Goal: Task Accomplishment & Management: Manage account settings

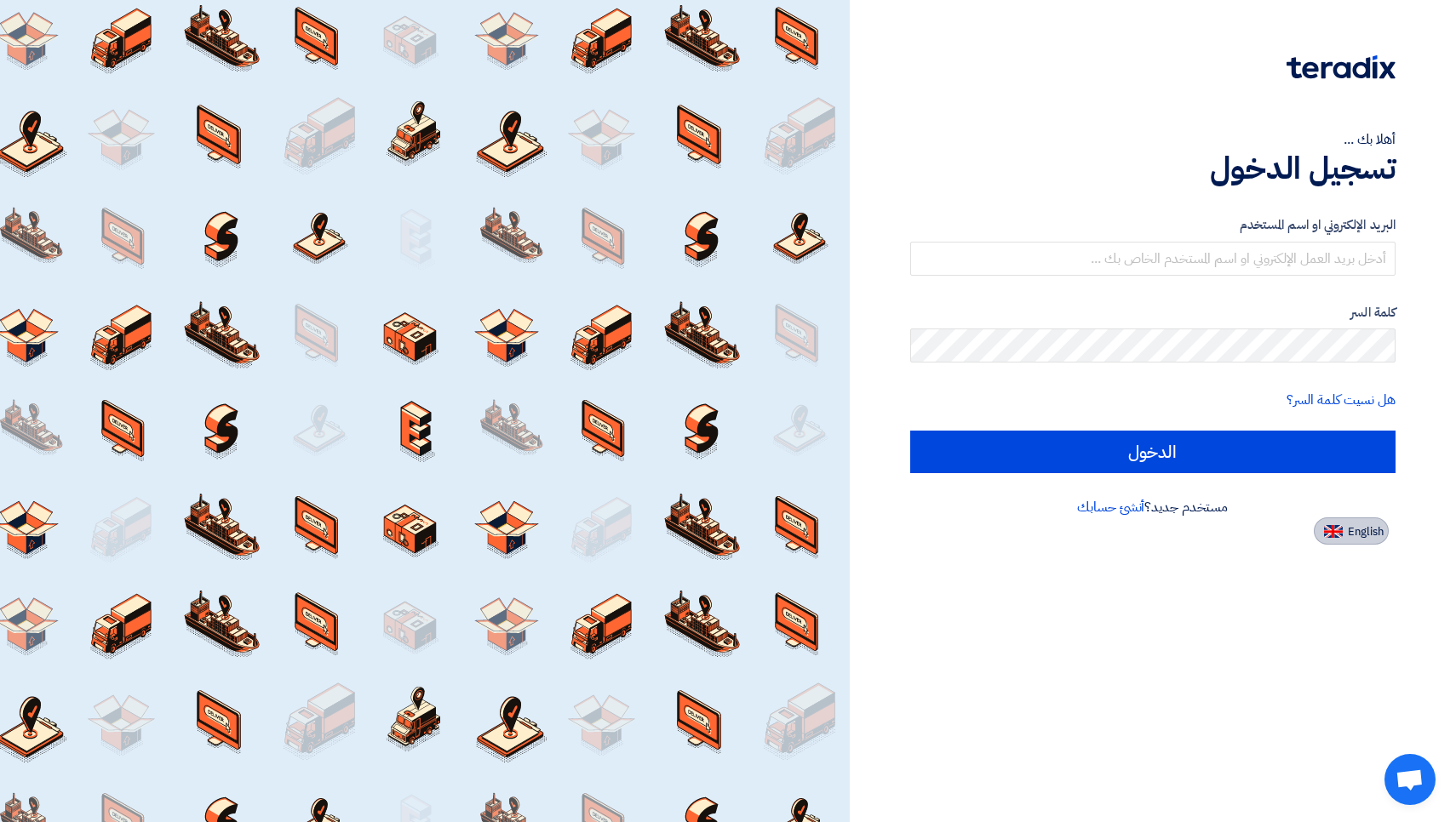
click at [1342, 534] on img at bounding box center [1333, 532] width 19 height 13
type input "Sign in"
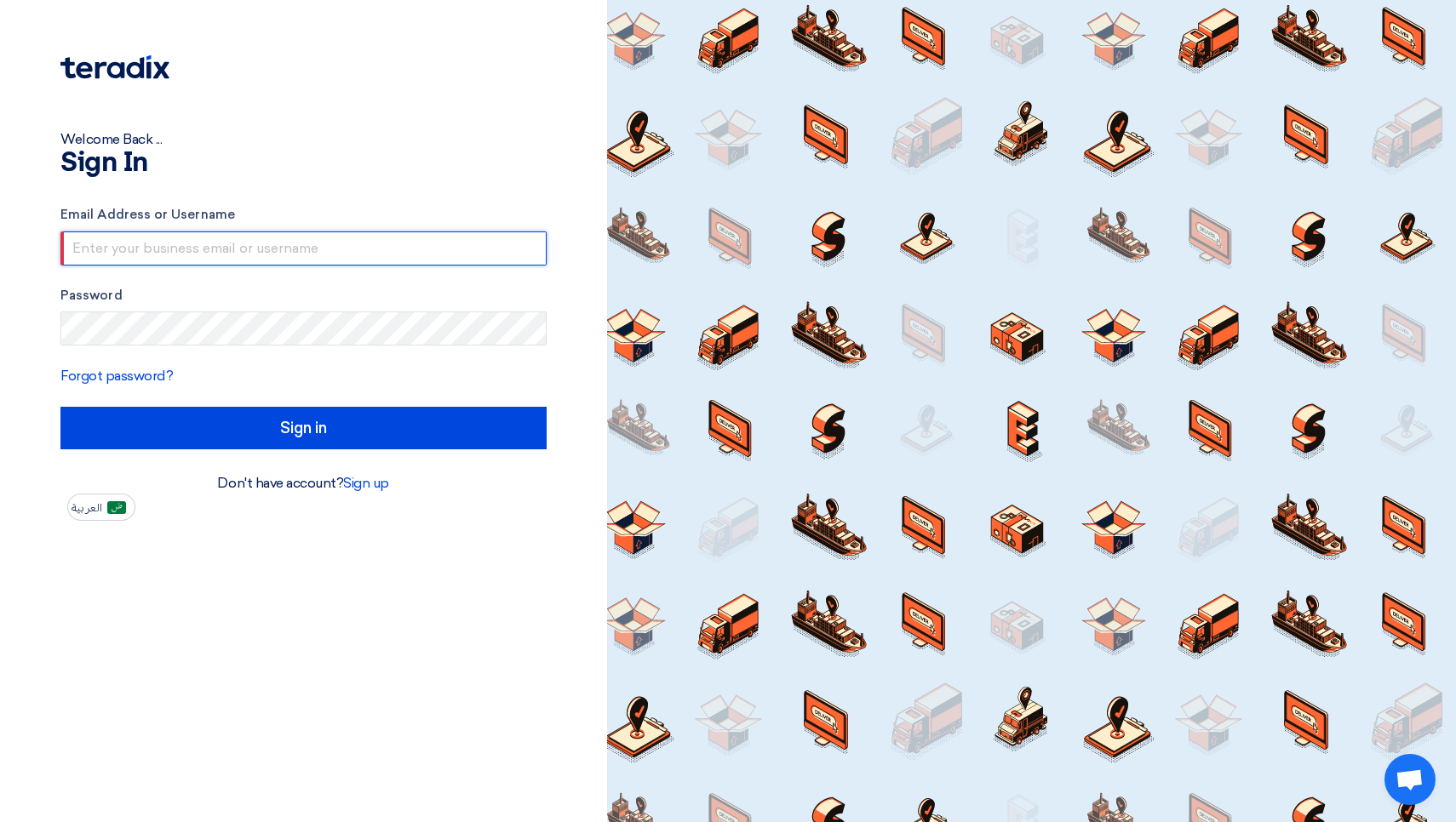
click at [314, 245] on input "text" at bounding box center [303, 249] width 486 height 34
type input "[EMAIL_ADDRESS][DOMAIN_NAME]"
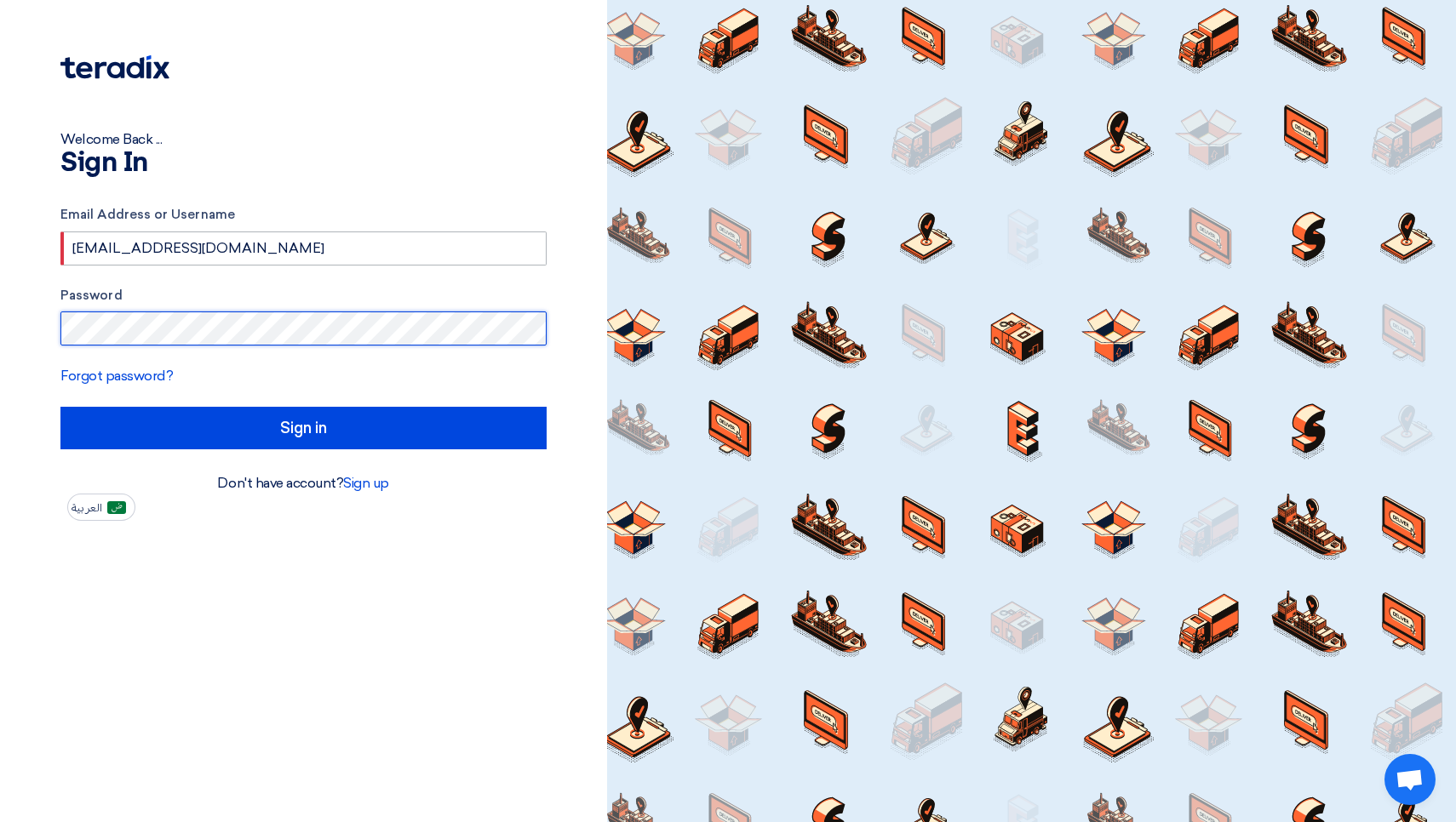
click at [303, 427] on input "Sign in" at bounding box center [303, 427] width 486 height 42
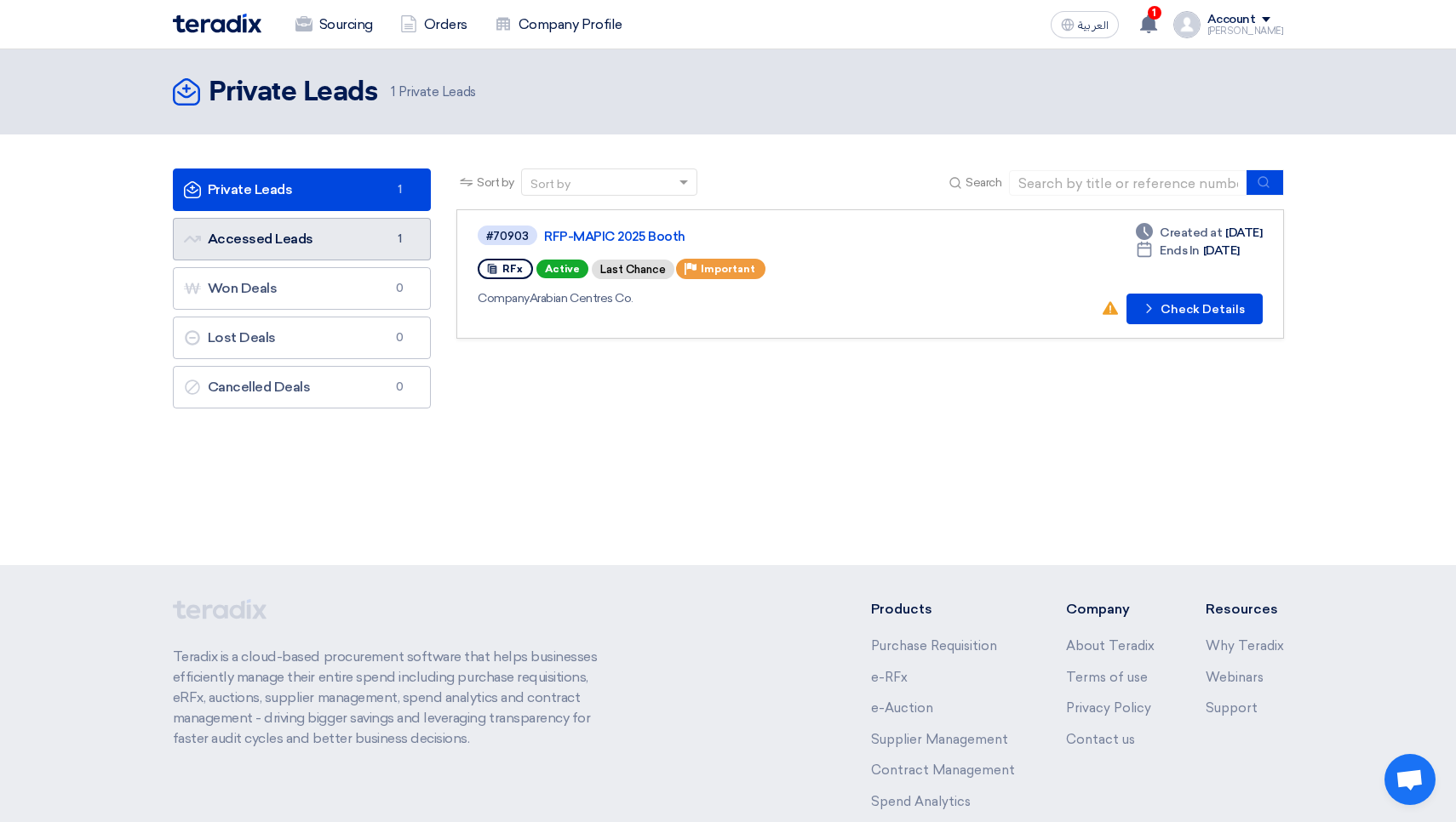
click at [313, 241] on link "Accessed Leads Accessed Leads 1" at bounding box center [302, 239] width 259 height 42
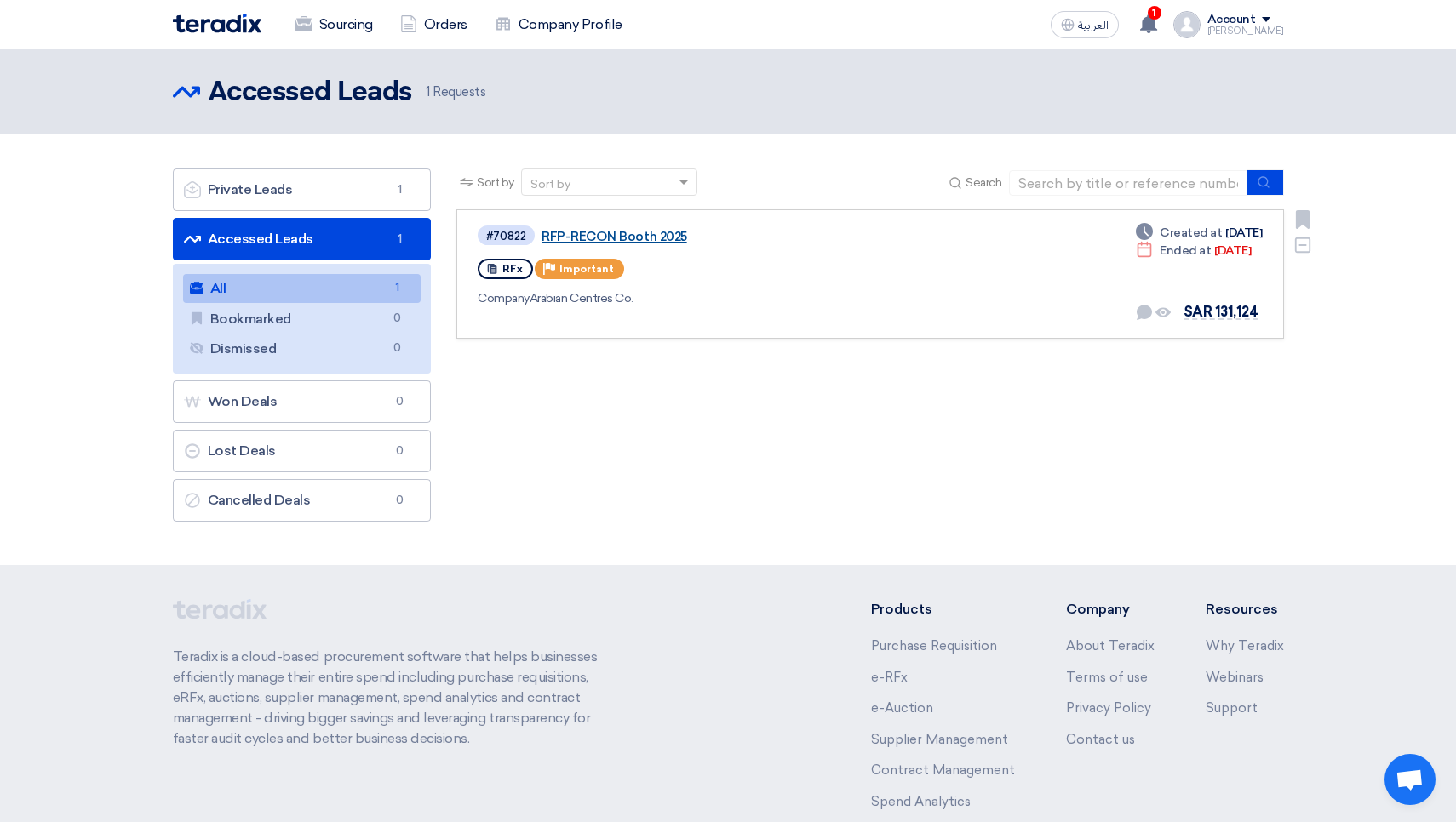
click at [635, 233] on link "RFP-RECON Booth 2025" at bounding box center [755, 236] width 426 height 15
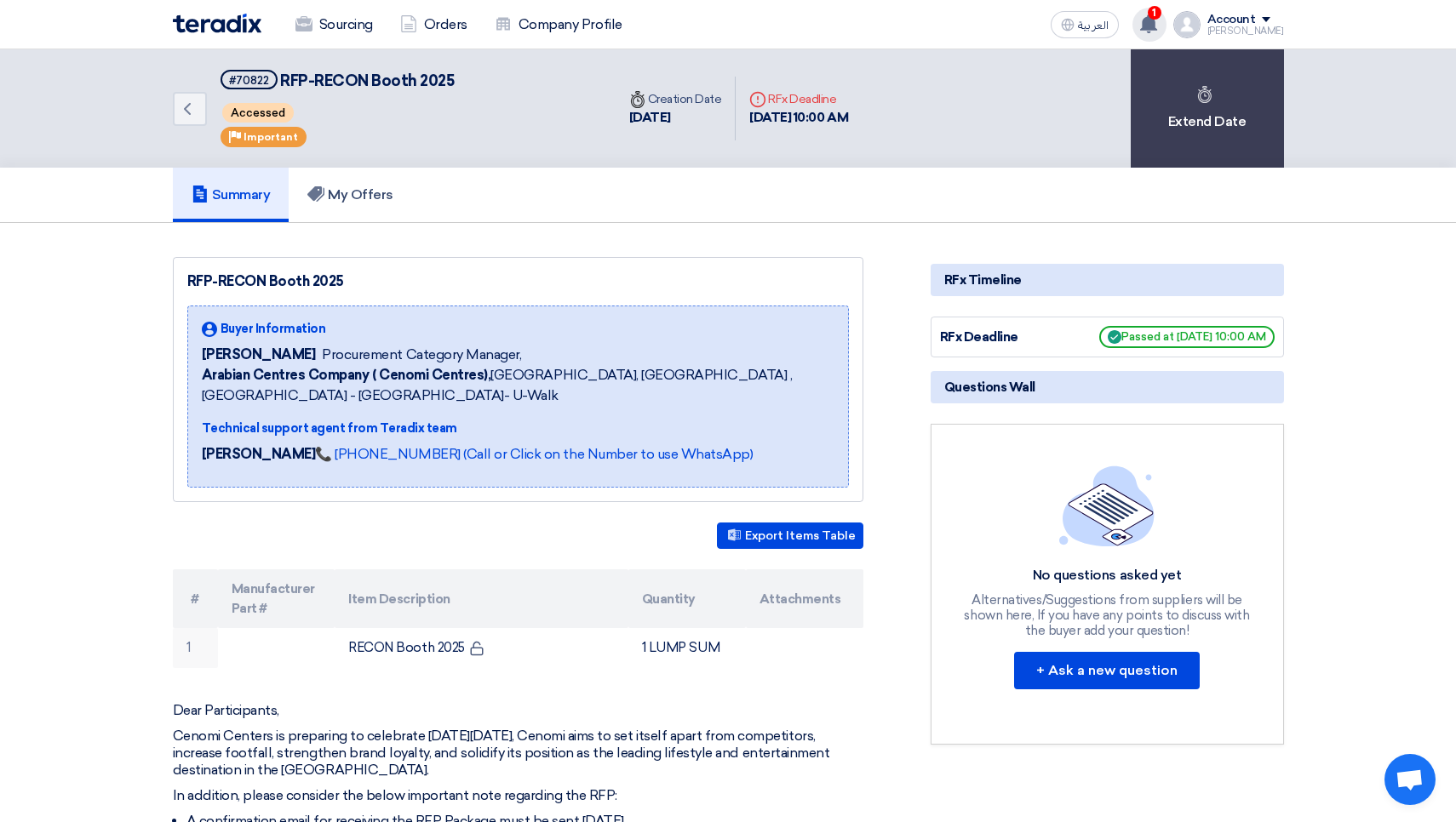
click at [1152, 21] on div "1 A request has been edited! - "RFP-RECON Booth 2025 ". [DATE] Show all notific…" at bounding box center [1149, 25] width 34 height 34
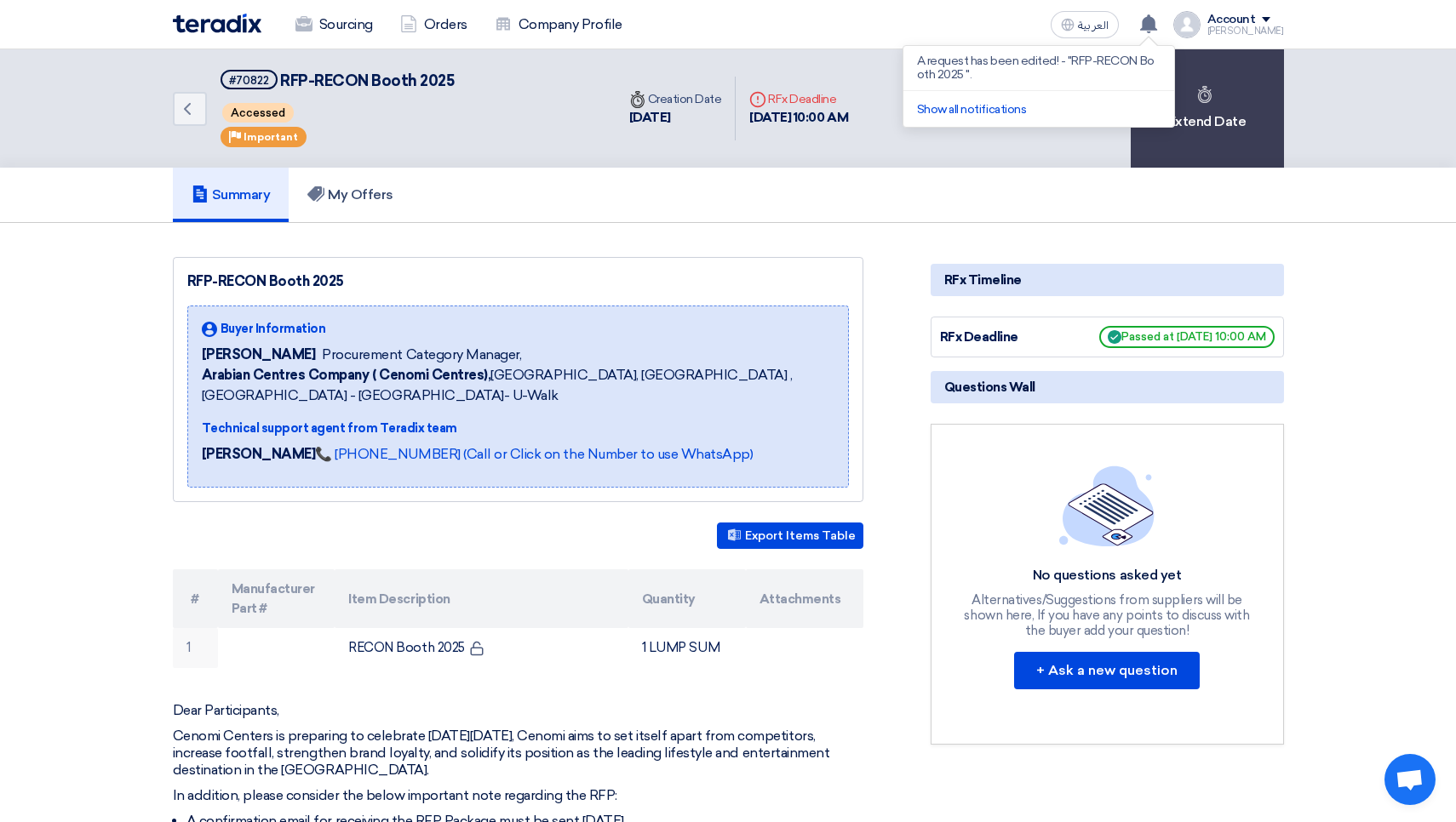
click at [1062, 63] on p "A request has been edited! - "RFP-RECON Booth 2025 "." at bounding box center [1039, 68] width 243 height 27
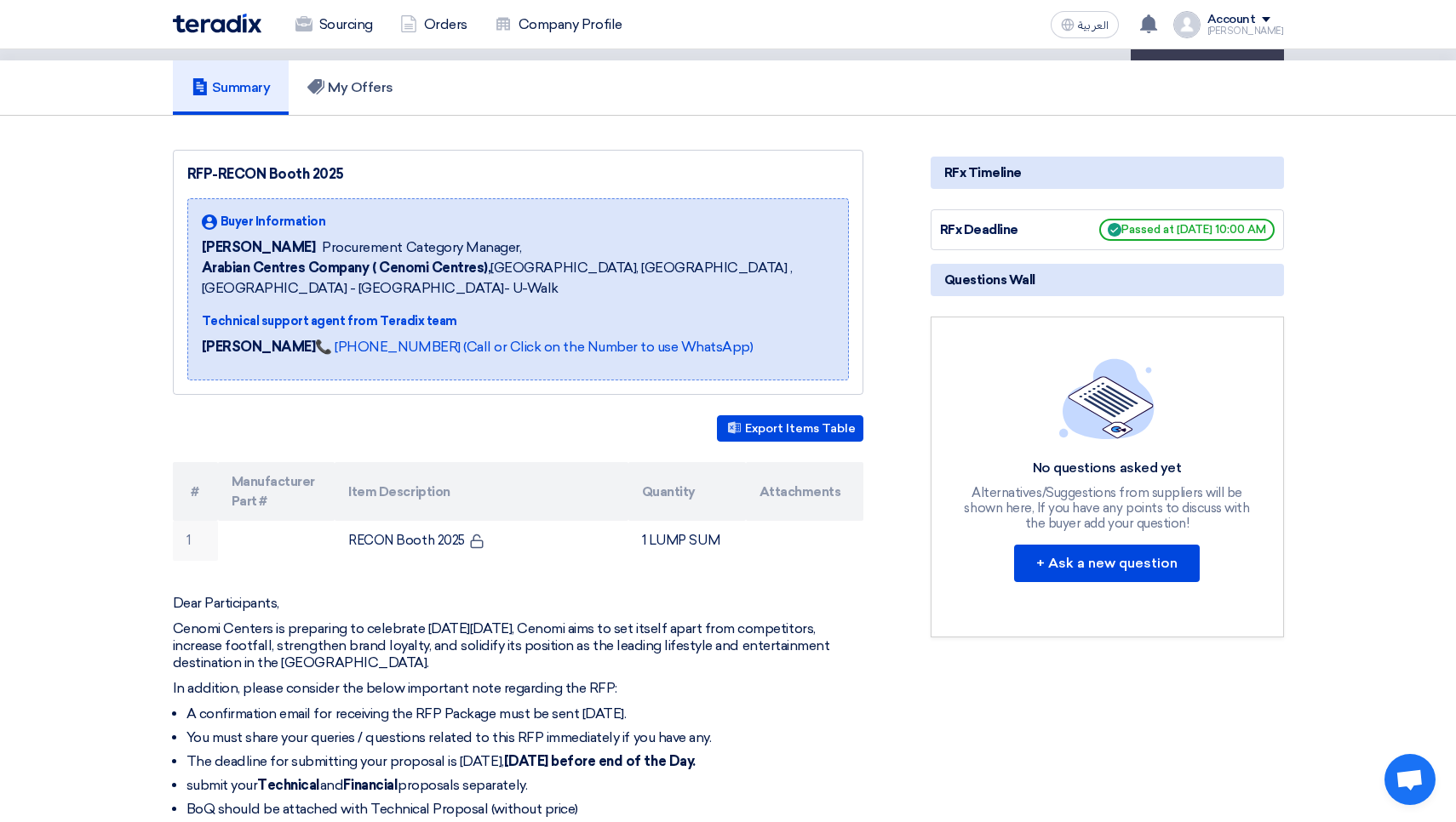
scroll to position [110, 0]
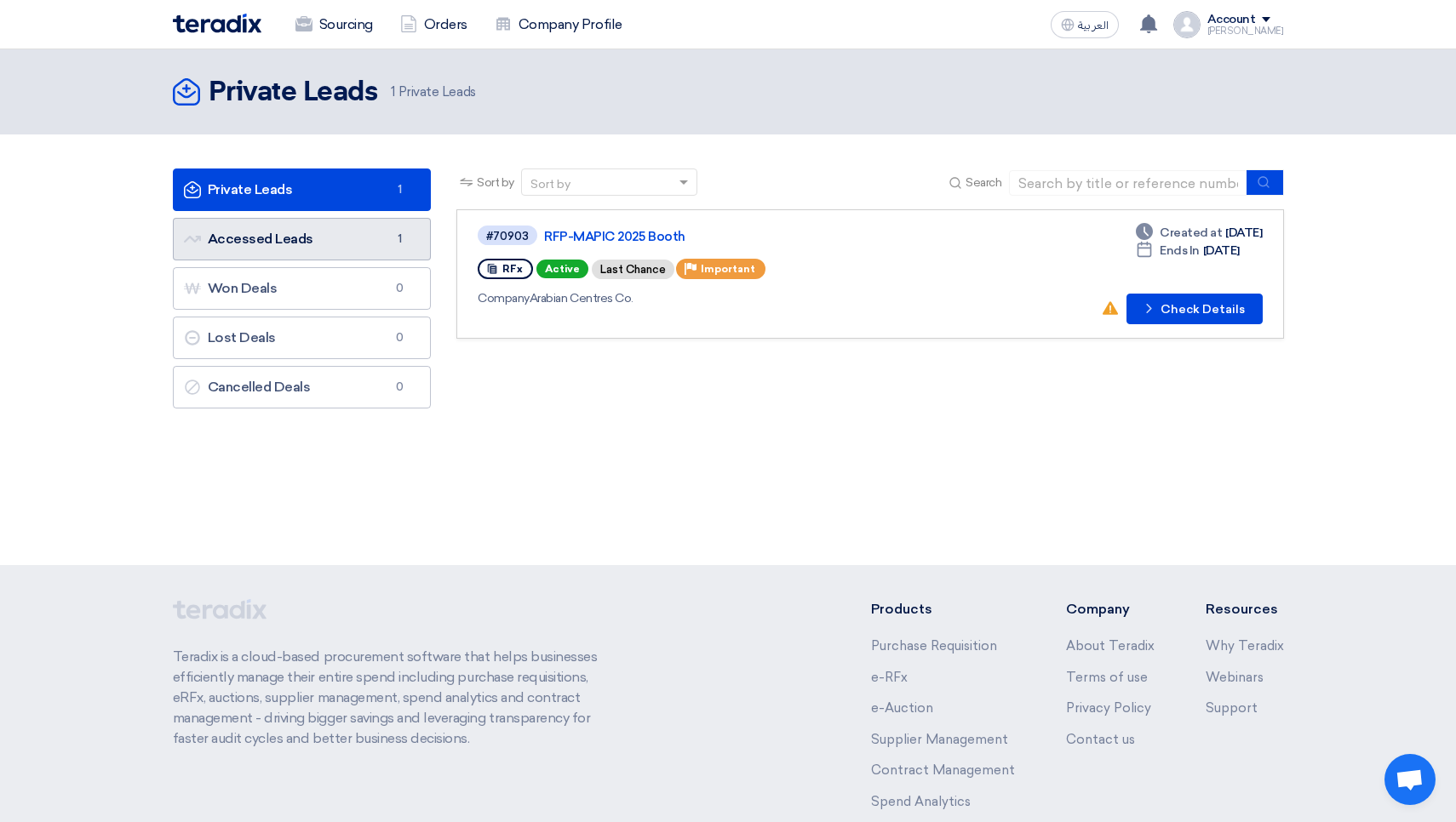
click at [363, 242] on link "Accessed Leads Accessed Leads 1" at bounding box center [302, 239] width 259 height 42
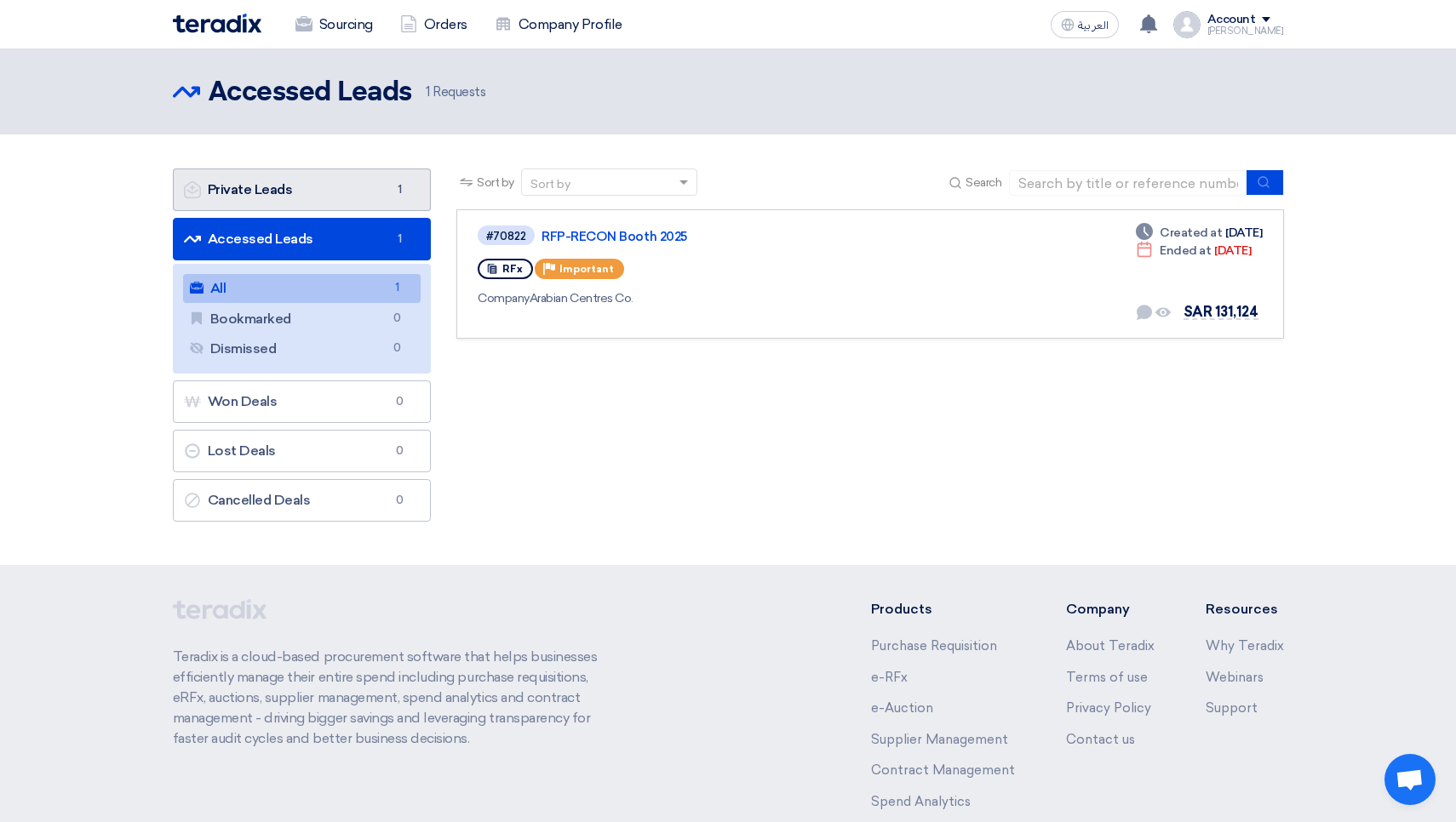
click at [313, 194] on link "Private Leads Private Leads 1" at bounding box center [302, 189] width 259 height 42
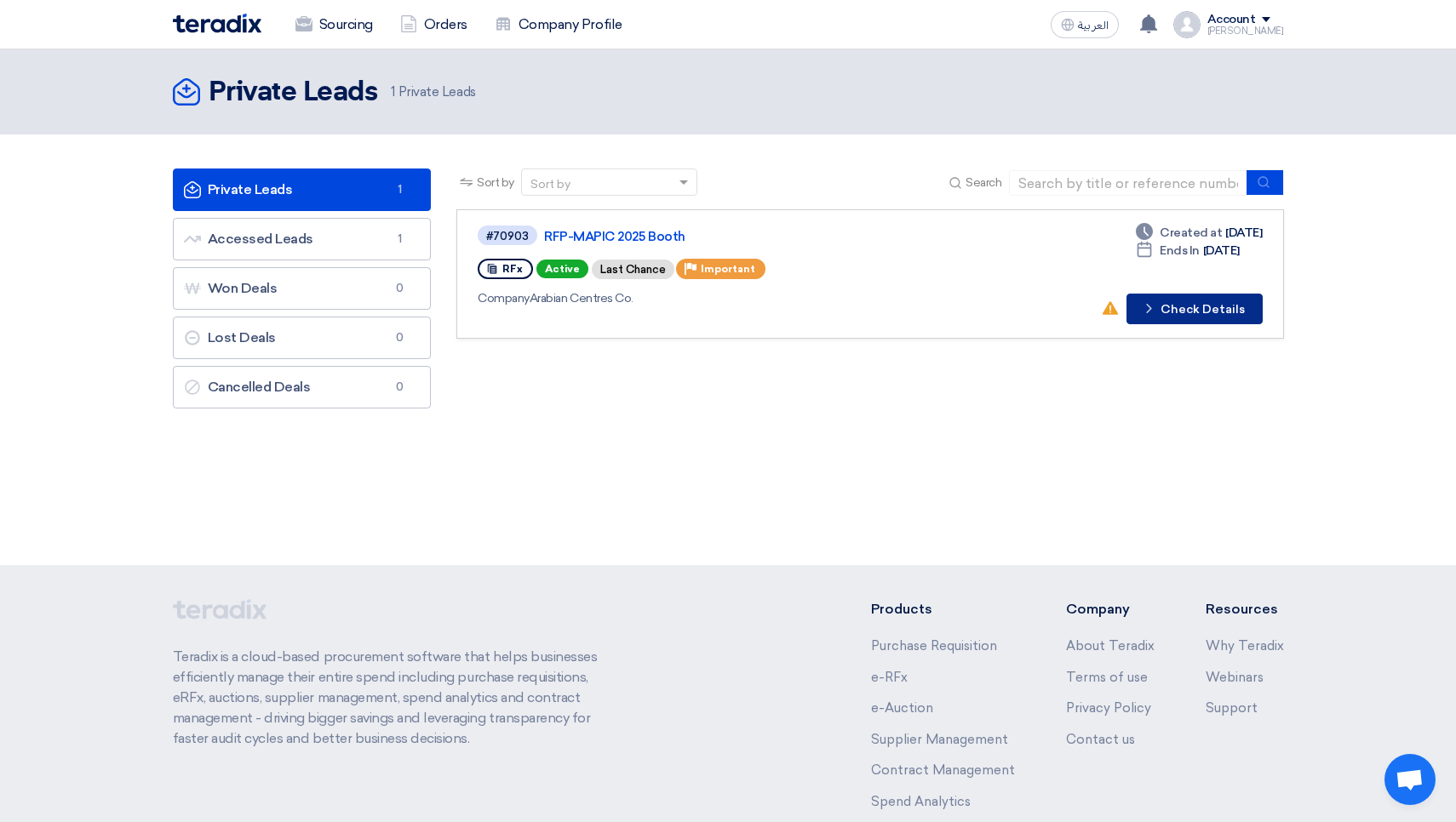
click at [1151, 302] on icon "Check details" at bounding box center [1149, 308] width 16 height 16
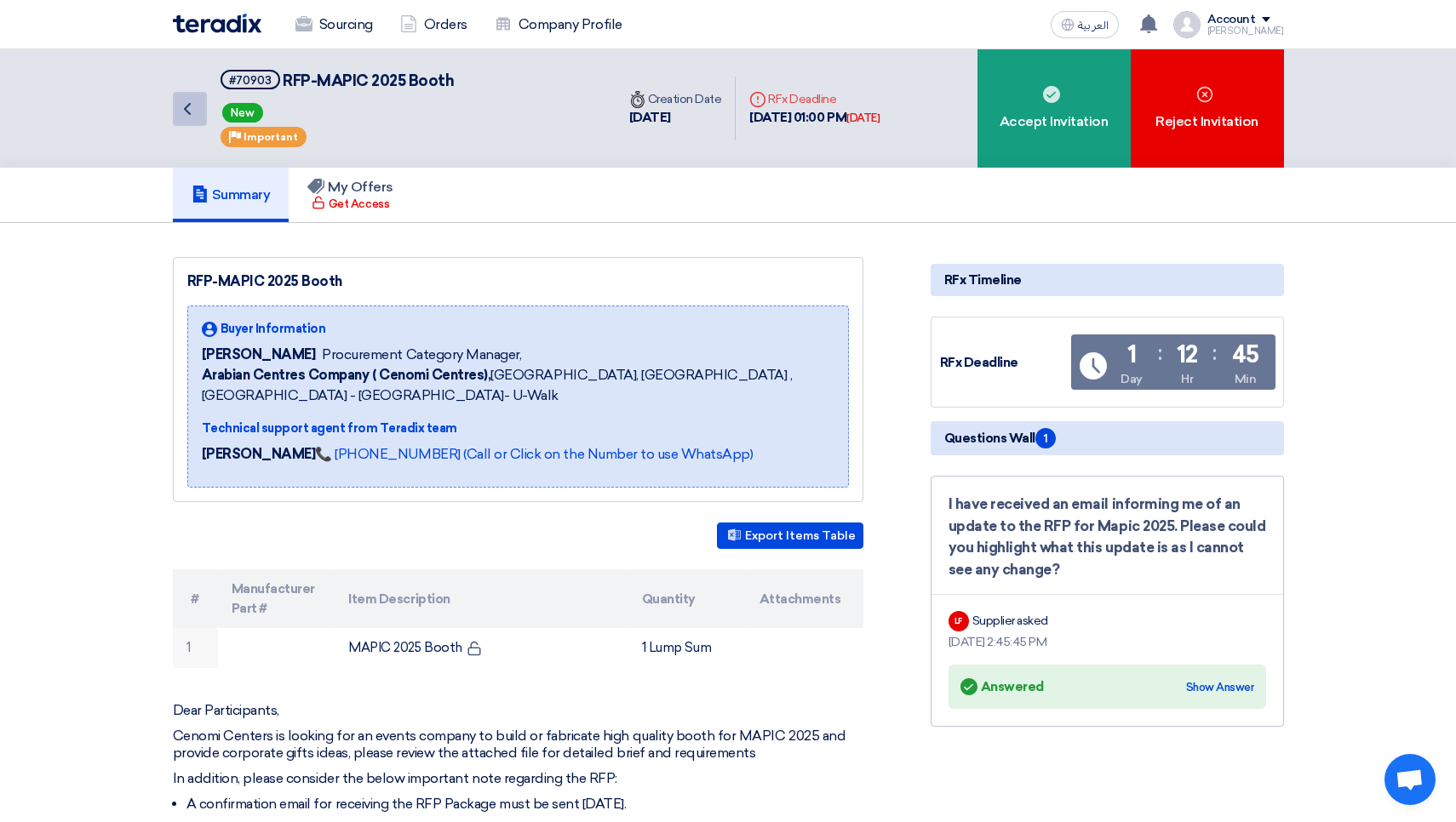
click at [188, 110] on icon "Back" at bounding box center [187, 109] width 21 height 21
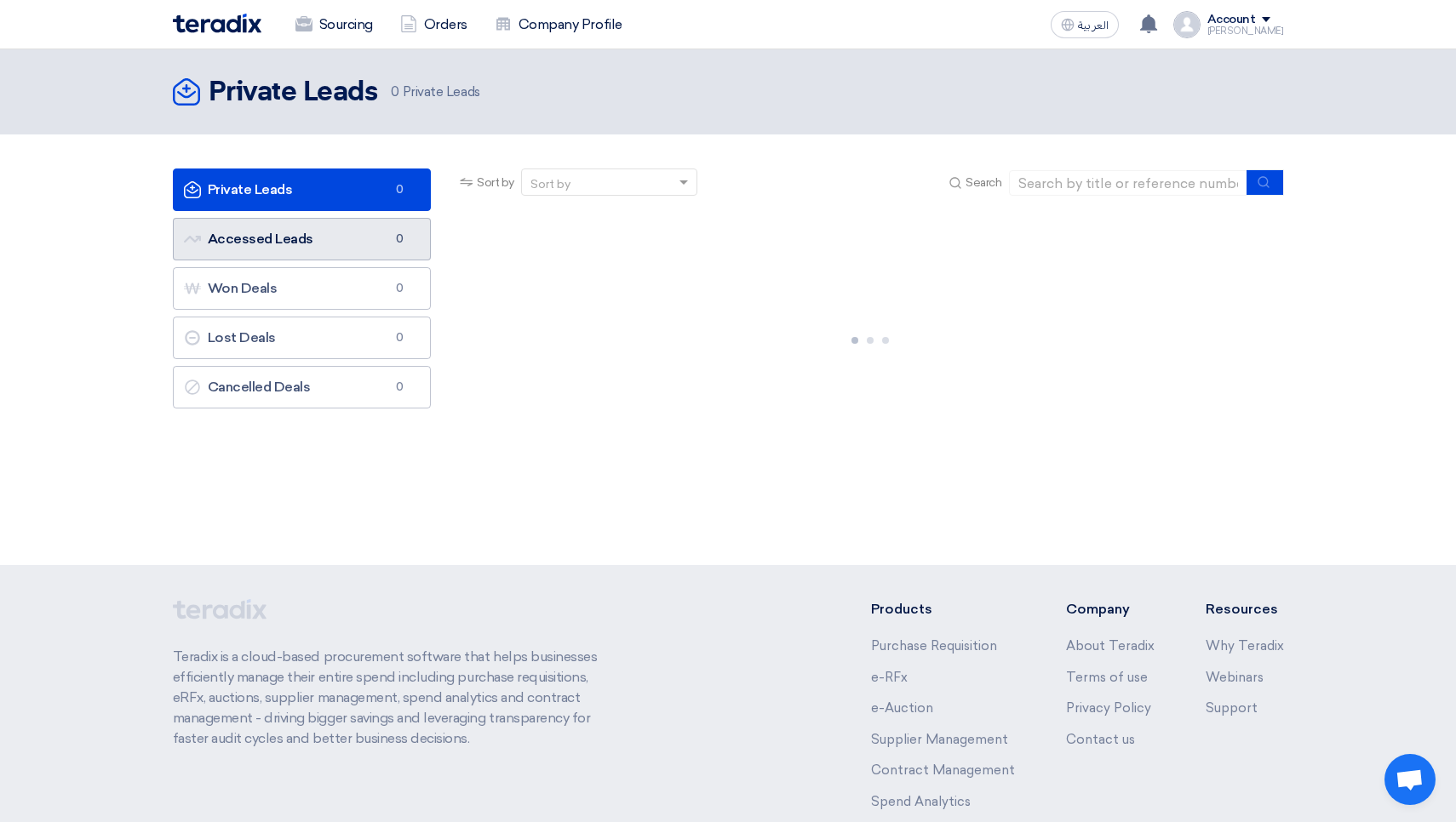
click at [286, 249] on link "Accessed Leads Accessed Leads 0" at bounding box center [302, 239] width 259 height 42
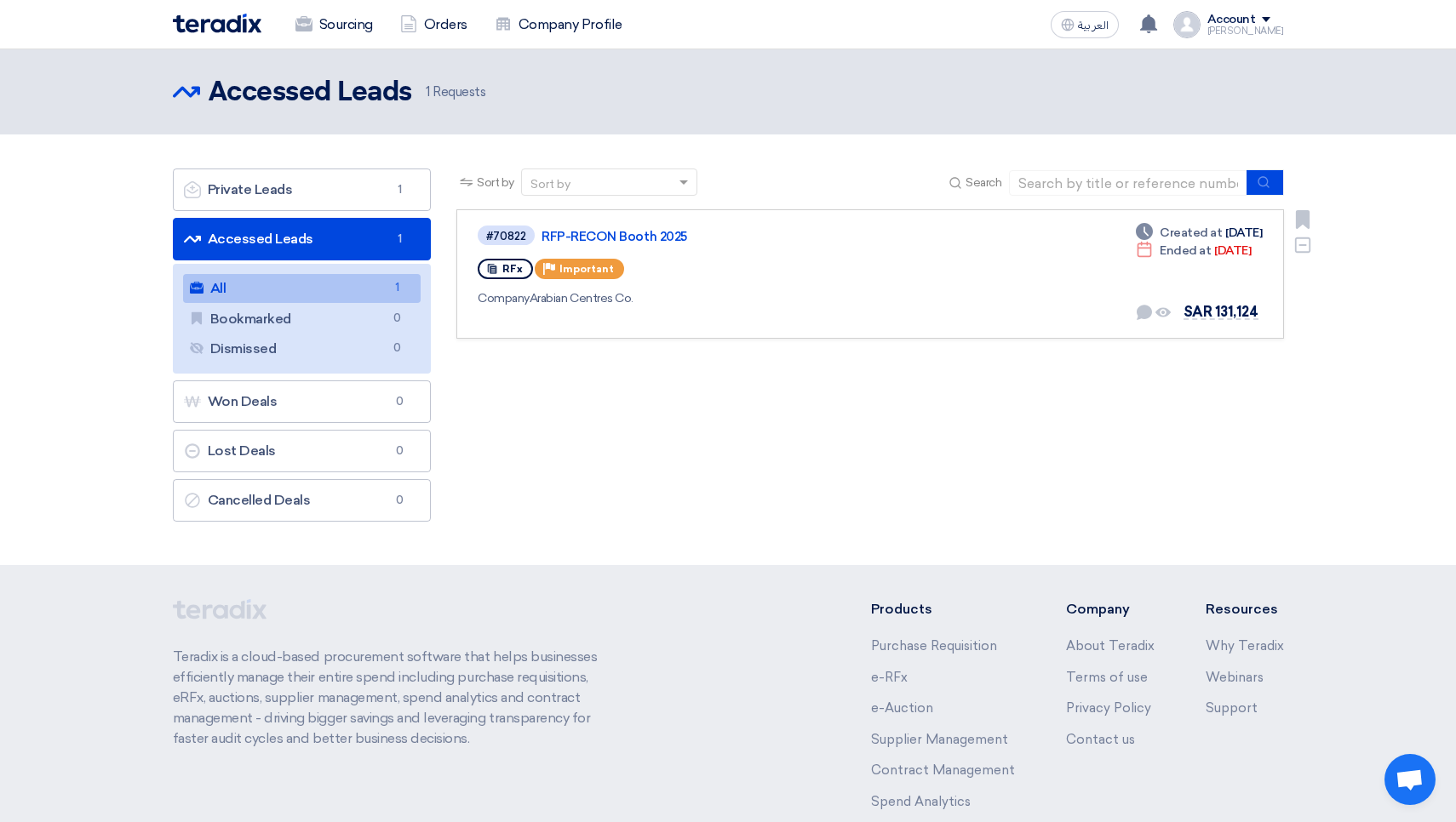
click at [635, 241] on link "RFP-RECON Booth 2025" at bounding box center [755, 236] width 426 height 15
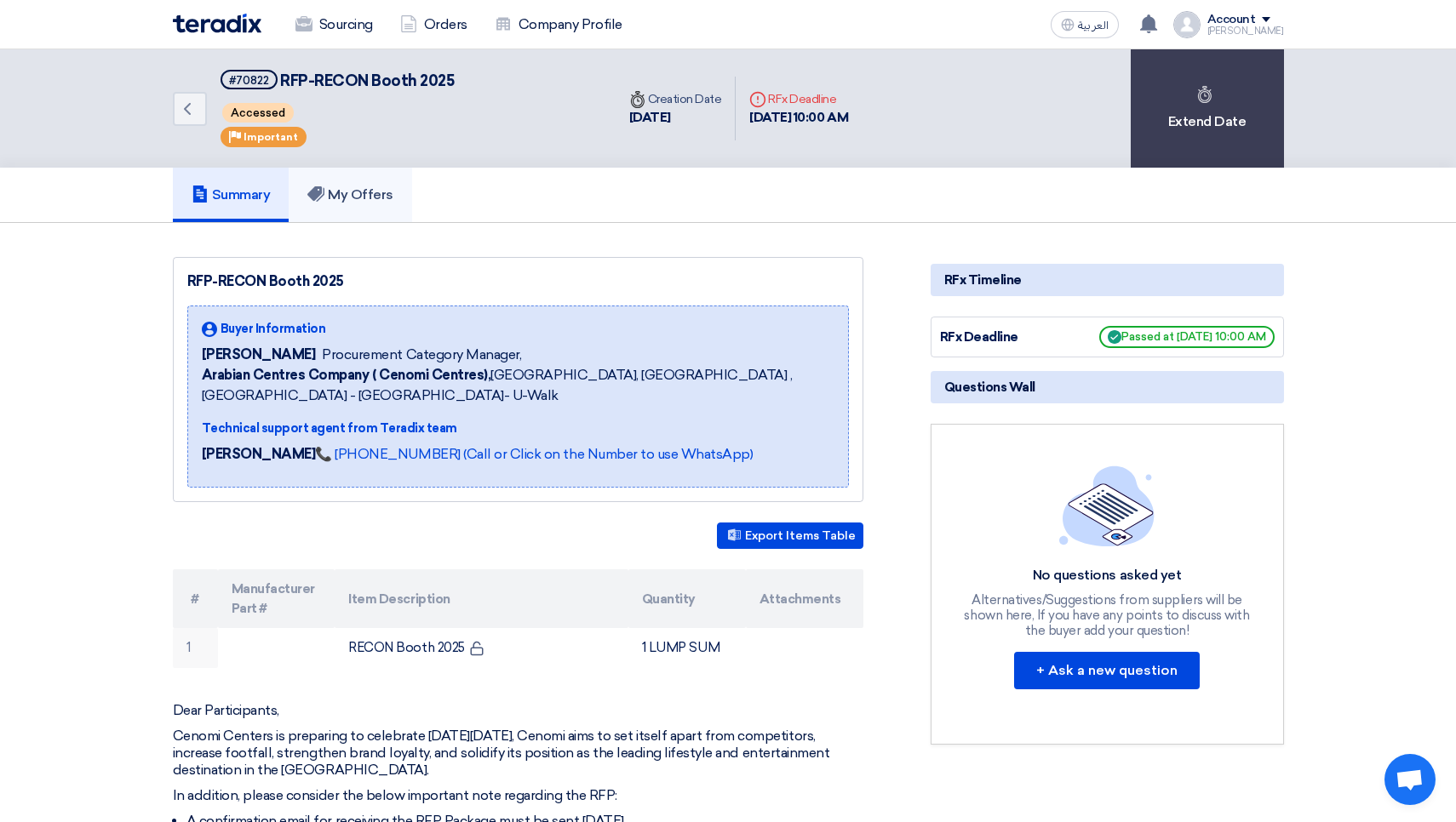
click at [371, 190] on h5 "My Offers" at bounding box center [350, 195] width 86 height 17
